Goal: Task Accomplishment & Management: Use online tool/utility

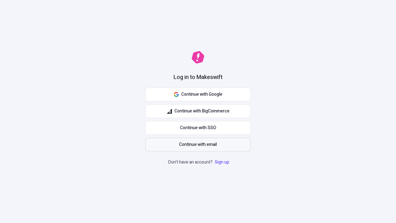
click at [198, 144] on span "Continue with email" at bounding box center [198, 144] width 38 height 7
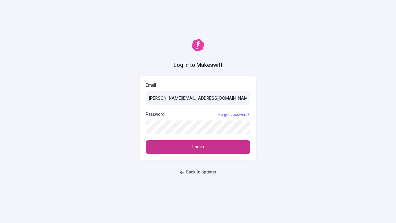
click at [198, 147] on span "Log in" at bounding box center [197, 147] width 11 height 7
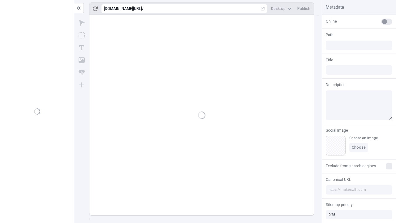
type input "/deep-link-acidus"
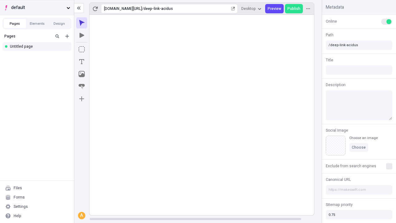
click at [37, 7] on span "default" at bounding box center [37, 7] width 53 height 7
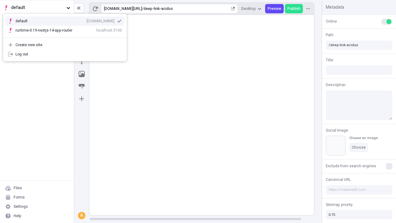
click at [65, 45] on div "Create new site" at bounding box center [68, 44] width 106 height 5
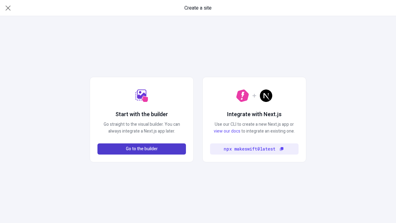
click at [142, 149] on span "Go to the builder" at bounding box center [142, 148] width 32 height 7
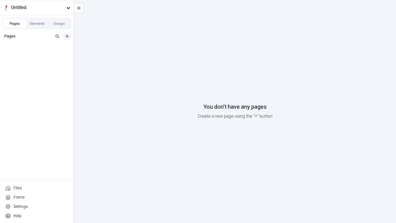
click at [67, 36] on icon "Add new" at bounding box center [67, 36] width 4 height 4
click at [39, 56] on div "Blank page" at bounding box center [38, 56] width 59 height 9
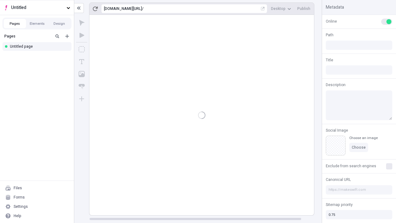
type input "/page"
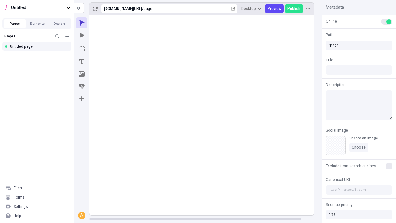
click at [82, 49] on icon "Box" at bounding box center [82, 49] width 6 height 6
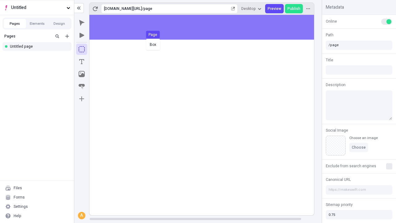
click at [208, 27] on div "Box Page" at bounding box center [198, 111] width 396 height 223
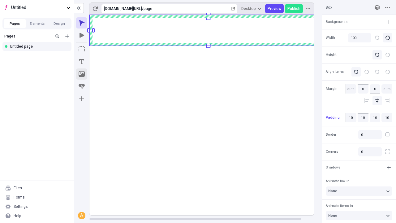
click at [82, 74] on icon "Image" at bounding box center [82, 74] width 6 height 6
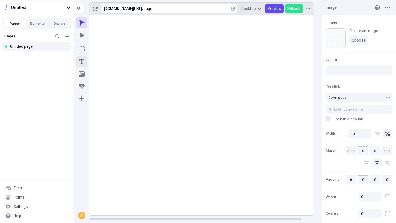
click at [82, 62] on icon "Text" at bounding box center [81, 61] width 5 height 5
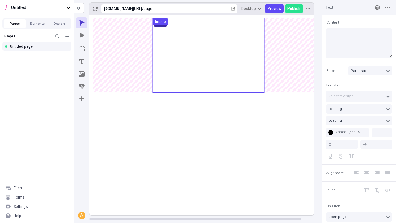
type input "18"
type input "1.5"
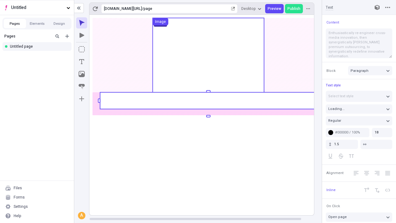
click at [208, 101] on rect at bounding box center [208, 100] width 217 height 17
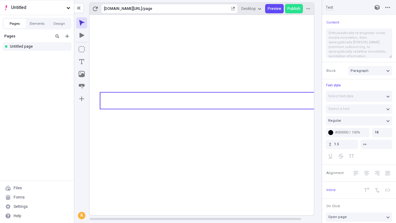
type textarea "Enthusiastically re-engineer cross-media innovation, then synergistically [PERS…"
click at [82, 74] on icon "Image" at bounding box center [82, 74] width 6 height 6
